Goal: Use online tool/utility: Utilize a website feature to perform a specific function

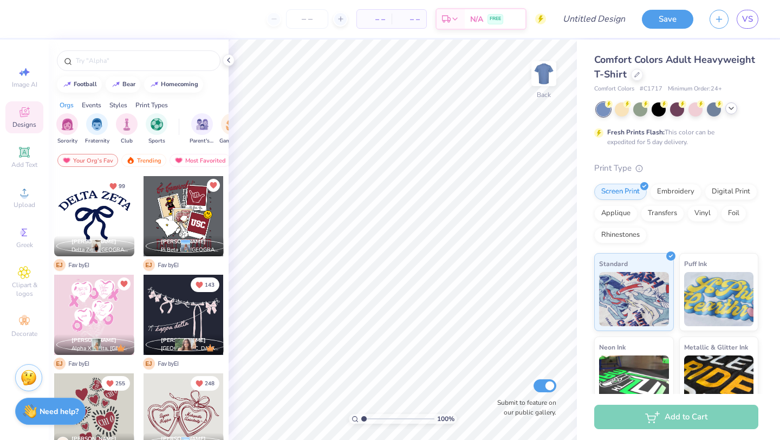
click at [731, 110] on icon at bounding box center [731, 108] width 9 height 9
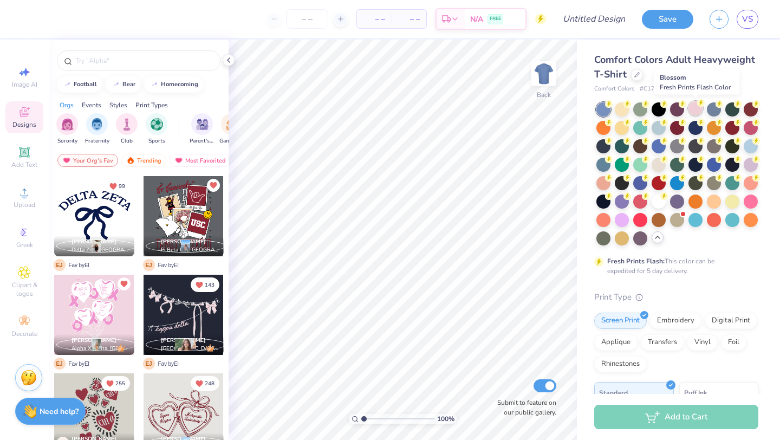
click at [702, 108] on div at bounding box center [695, 108] width 14 height 14
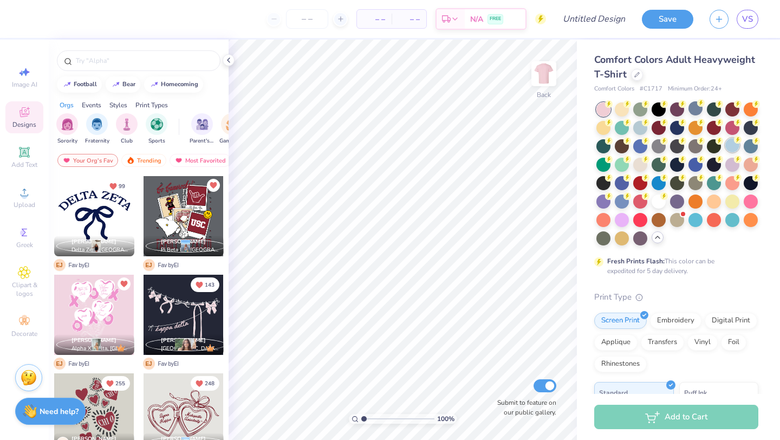
click at [729, 148] on div at bounding box center [732, 145] width 14 height 14
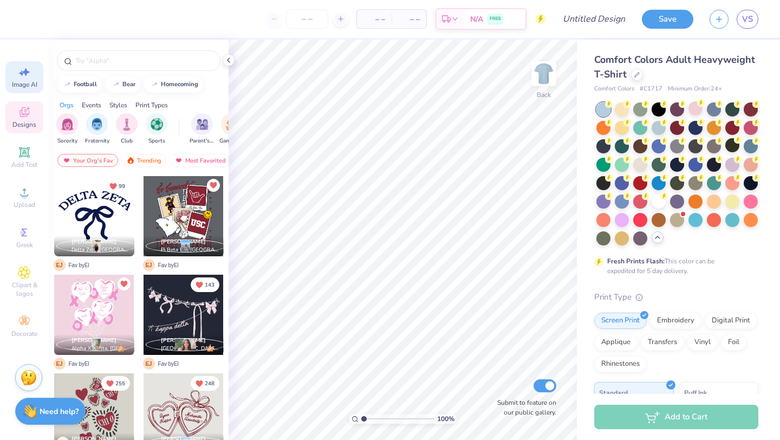
click at [19, 83] on span "Image AI" at bounding box center [24, 84] width 25 height 9
select select "4"
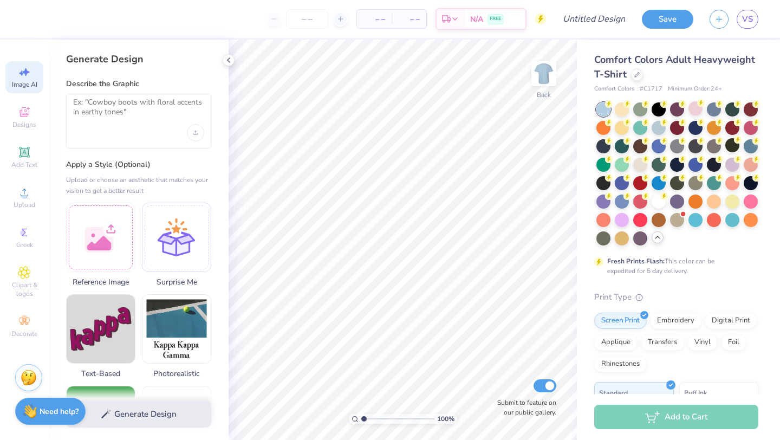
click at [165, 127] on div at bounding box center [138, 121] width 145 height 55
click at [143, 114] on textarea at bounding box center [138, 110] width 131 height 27
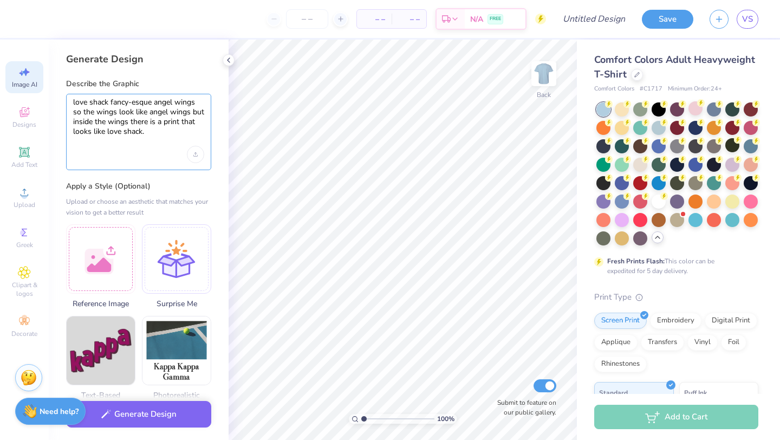
paste textarea
type textarea "love shack fancy-esque angel wings so the wings look like angel wings but insid…"
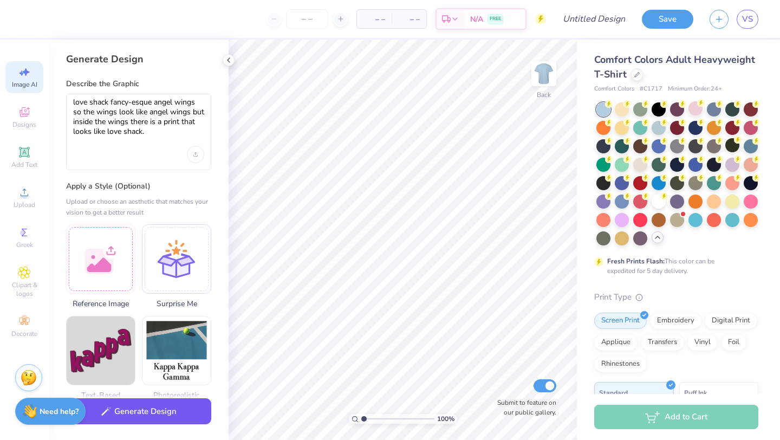
click at [175, 411] on button "Generate Design" at bounding box center [138, 411] width 145 height 27
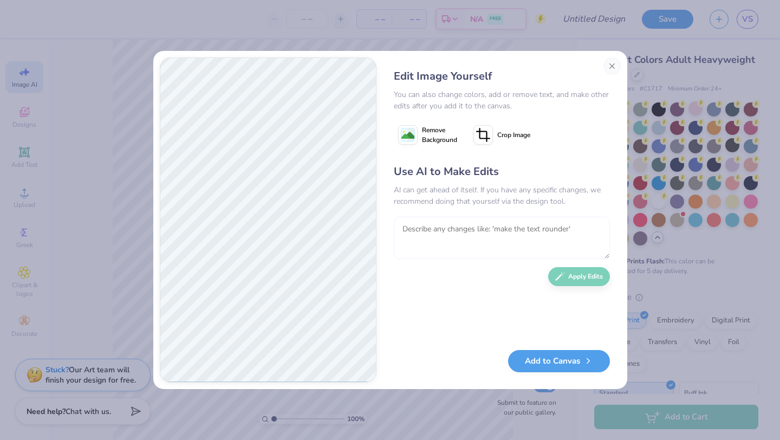
click at [514, 247] on textarea at bounding box center [502, 238] width 216 height 42
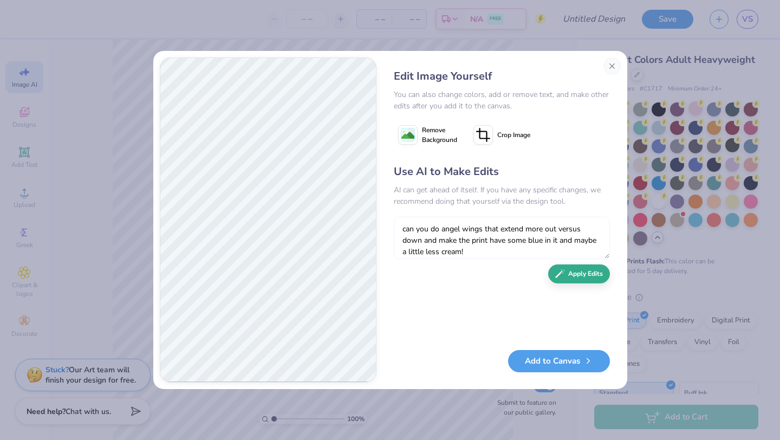
type textarea "can you do angel wings that extend more out versus down and make the print have…"
click at [576, 281] on button "Apply Edits" at bounding box center [579, 273] width 62 height 19
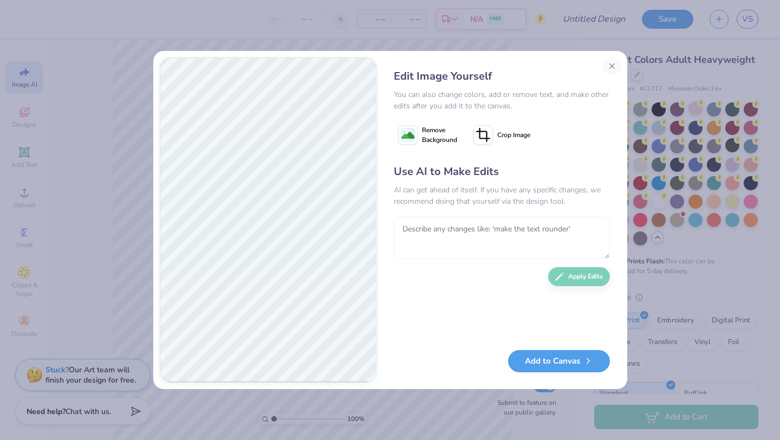
click at [534, 244] on textarea at bounding box center [502, 238] width 216 height 42
click at [555, 365] on button "Add to Canvas" at bounding box center [559, 358] width 102 height 22
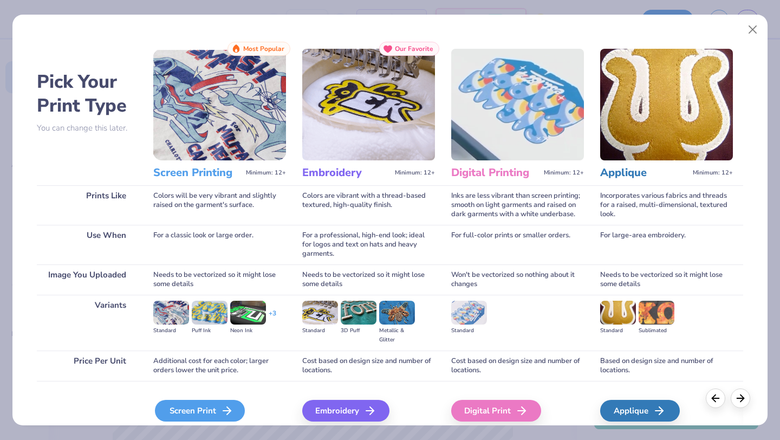
click at [223, 406] on icon at bounding box center [226, 410] width 13 height 13
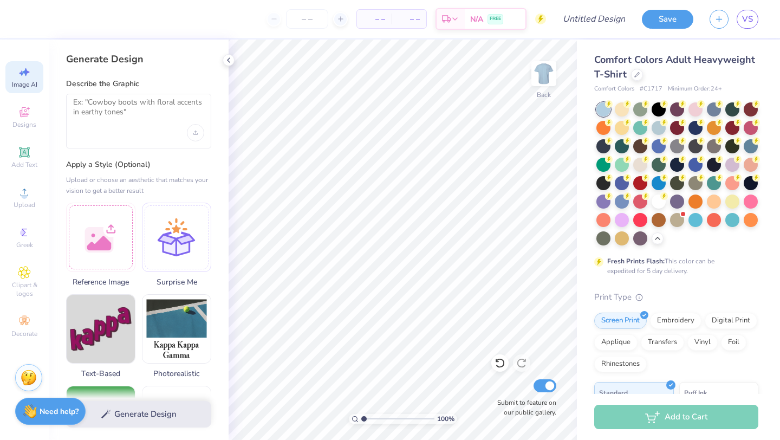
select select "4"
